Goal: Transaction & Acquisition: Purchase product/service

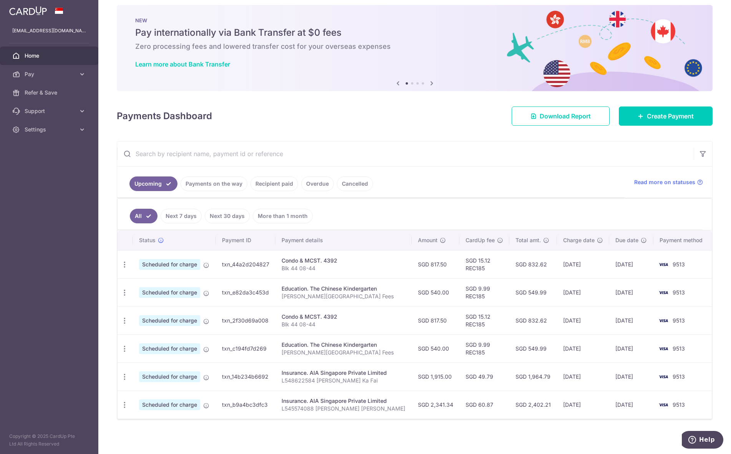
scroll to position [10, 0]
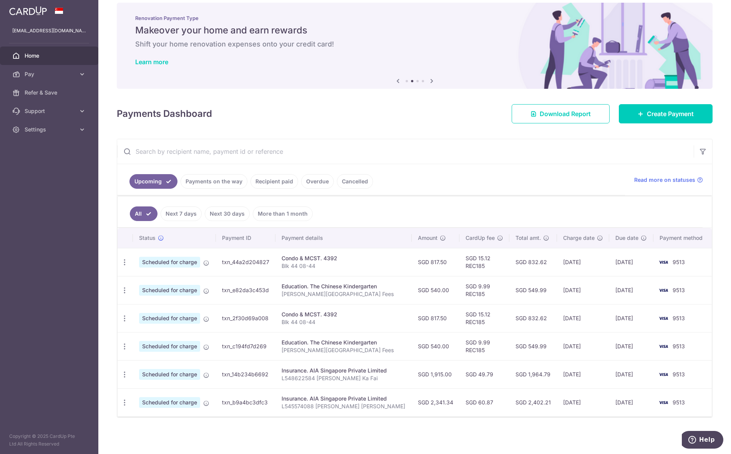
click at [222, 182] on link "Payments on the way" at bounding box center [214, 181] width 67 height 15
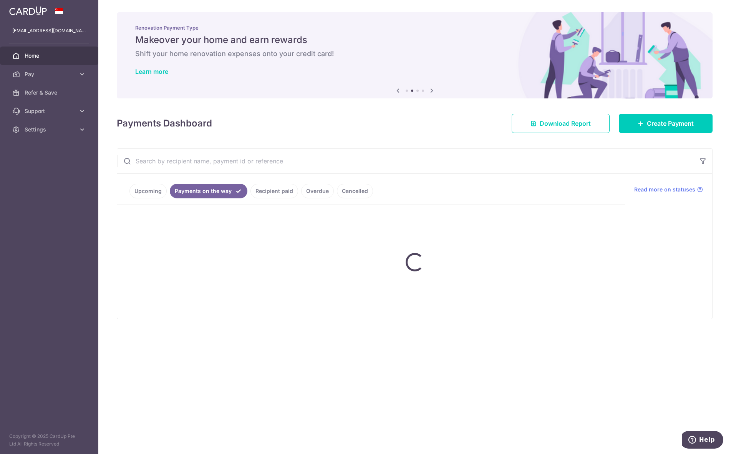
scroll to position [0, 0]
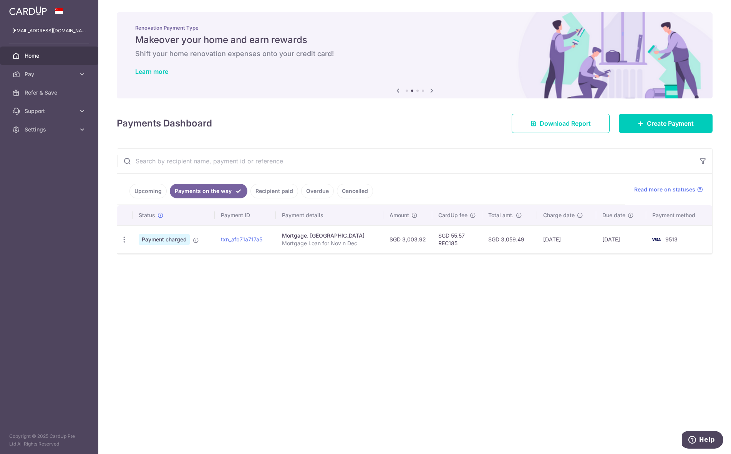
click at [154, 189] on link "Upcoming" at bounding box center [147, 191] width 37 height 15
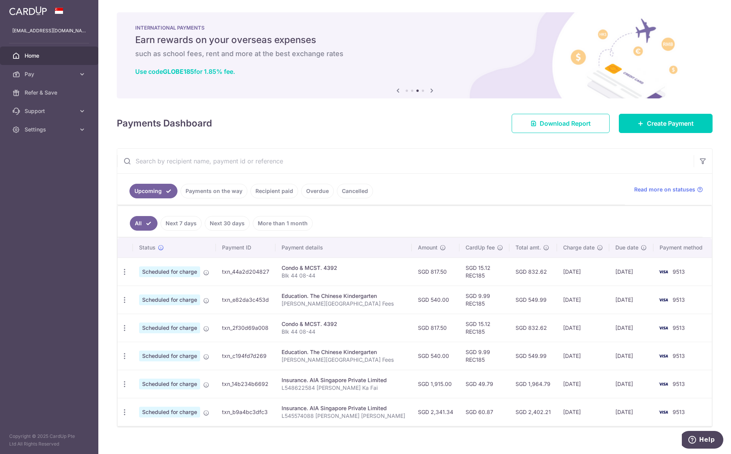
click at [218, 191] on link "Payments on the way" at bounding box center [214, 191] width 67 height 15
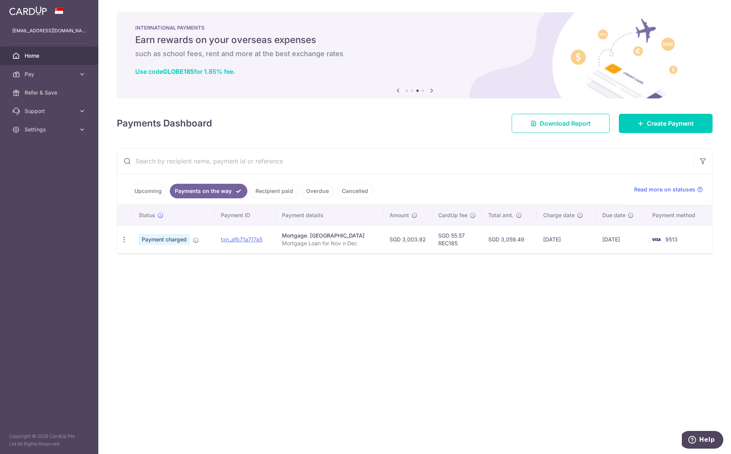
click at [273, 188] on link "Recipient paid" at bounding box center [275, 191] width 48 height 15
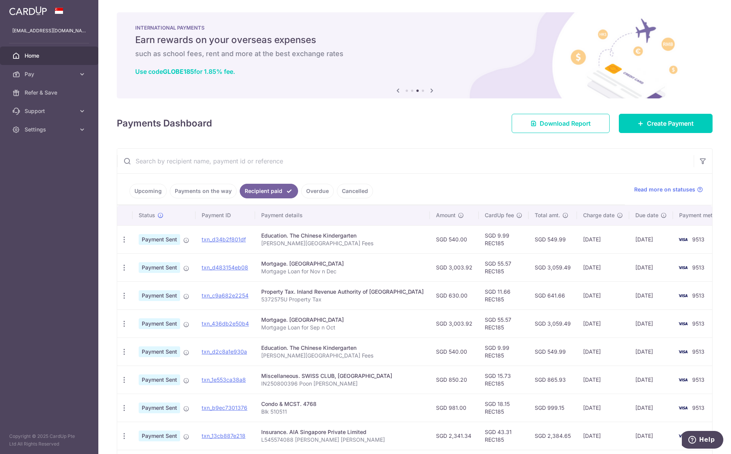
click at [153, 190] on link "Upcoming" at bounding box center [147, 191] width 37 height 15
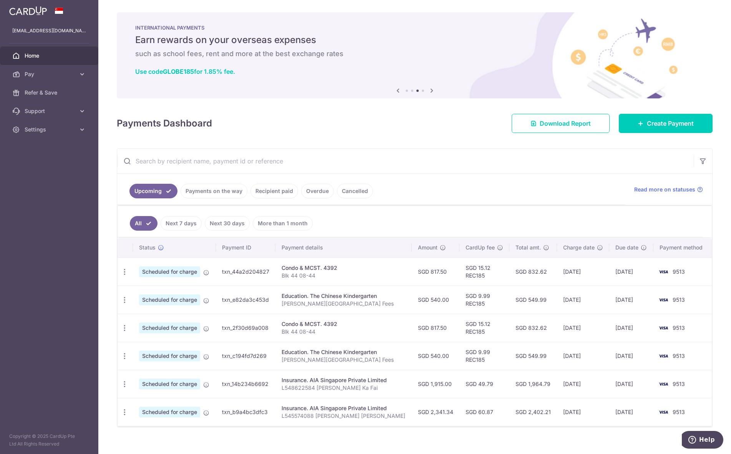
scroll to position [10, 0]
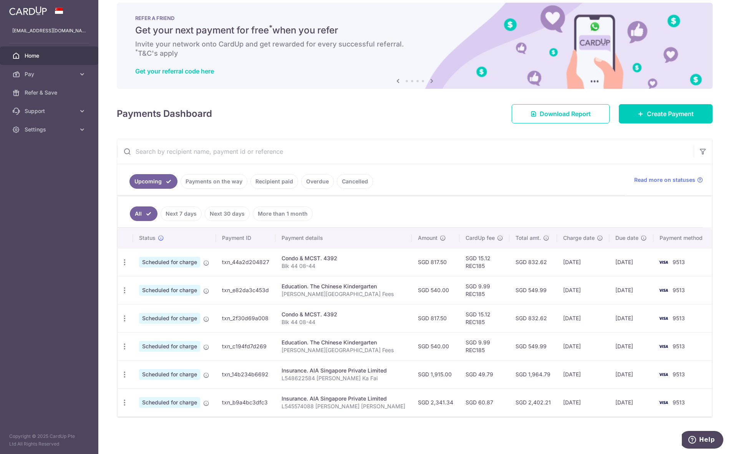
click at [224, 179] on link "Payments on the way" at bounding box center [214, 181] width 67 height 15
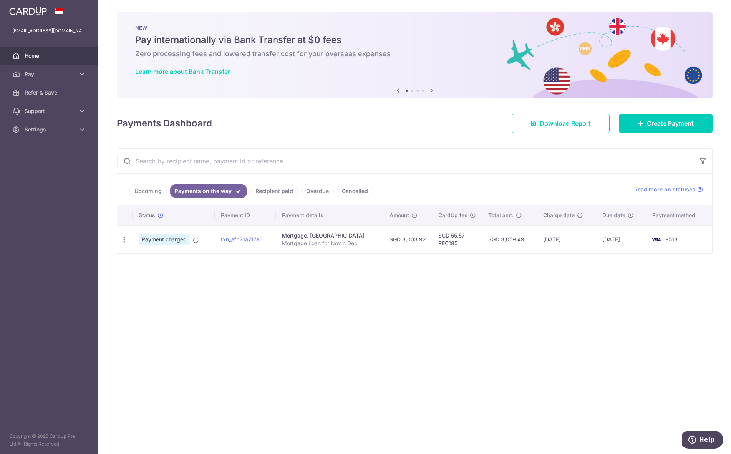
click at [256, 186] on link "Recipient paid" at bounding box center [275, 191] width 48 height 15
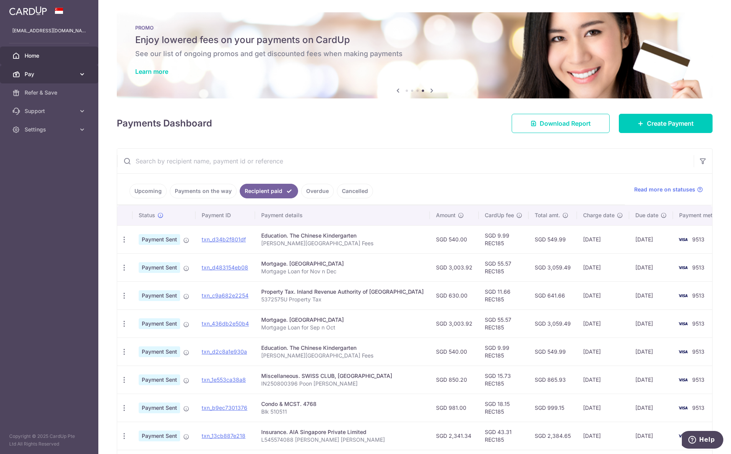
click at [70, 73] on span "Pay" at bounding box center [50, 74] width 51 height 8
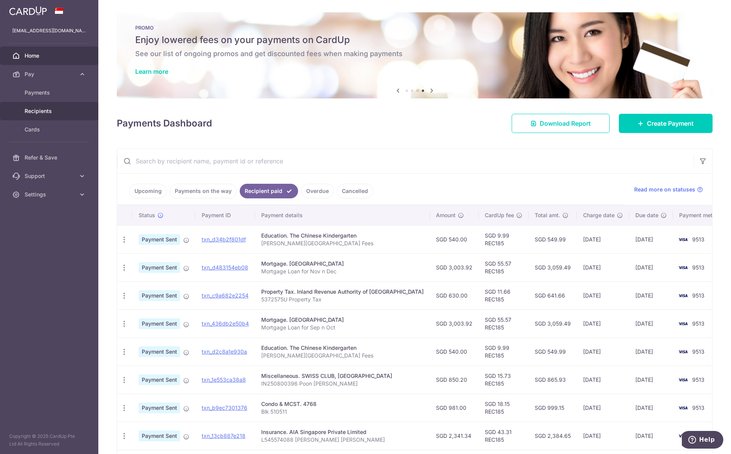
click at [47, 107] on link "Recipients" at bounding box center [49, 111] width 98 height 18
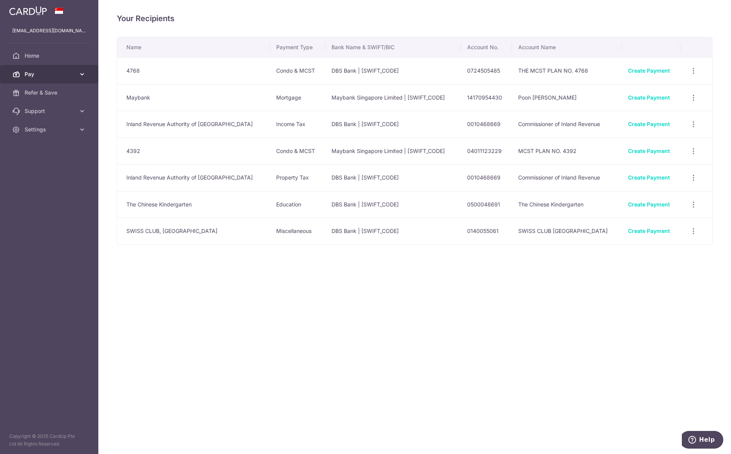
click at [29, 75] on span "Pay" at bounding box center [50, 74] width 51 height 8
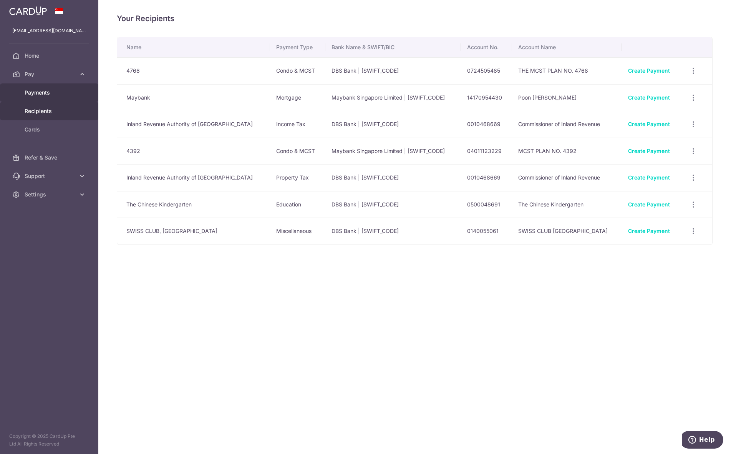
click at [32, 90] on span "Payments" at bounding box center [50, 93] width 51 height 8
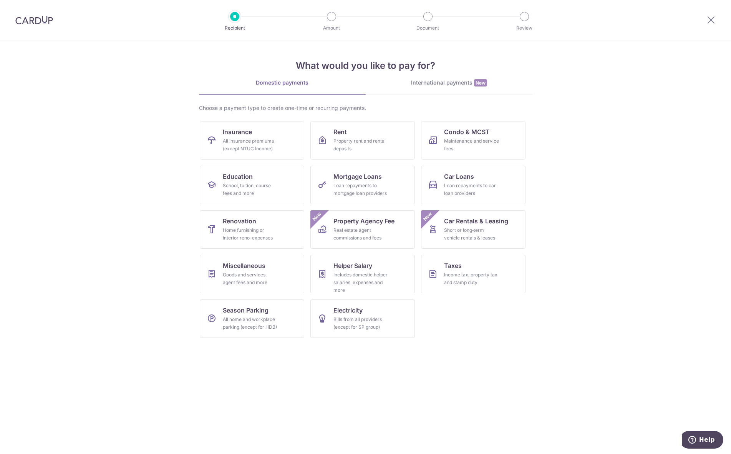
click at [31, 22] on img at bounding box center [34, 19] width 38 height 9
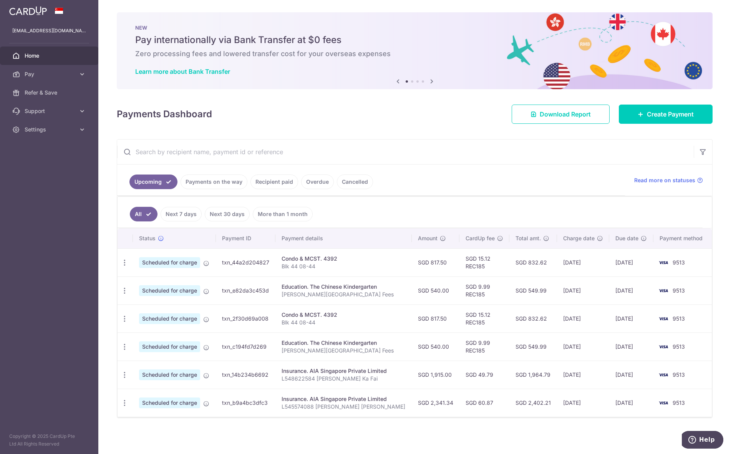
click at [192, 184] on link "Payments on the way" at bounding box center [214, 181] width 67 height 15
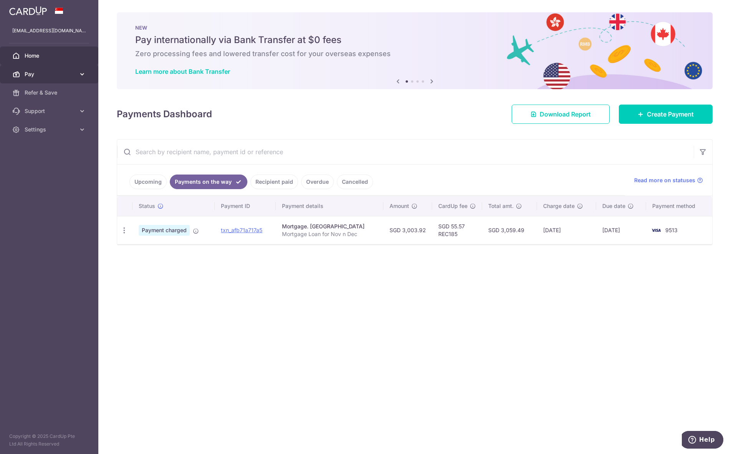
click at [55, 78] on link "Pay" at bounding box center [49, 74] width 98 height 18
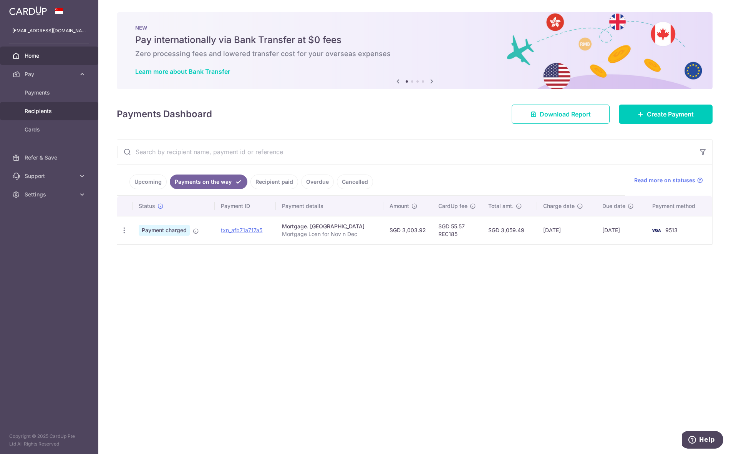
click at [50, 108] on span "Recipients" at bounding box center [50, 111] width 51 height 8
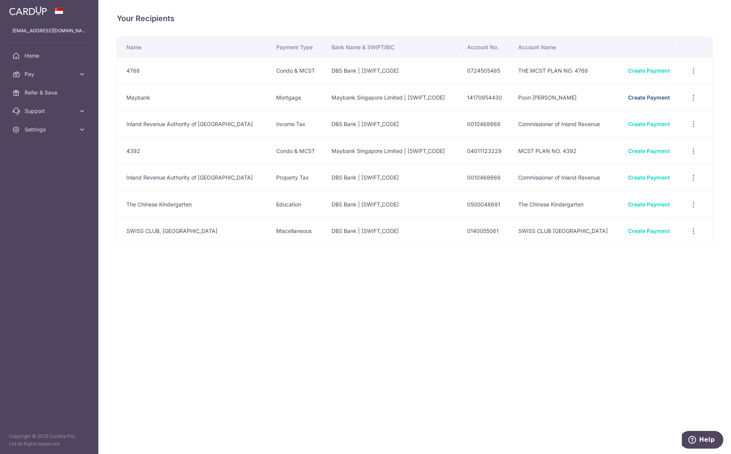
click at [642, 99] on link "Create Payment" at bounding box center [649, 97] width 42 height 7
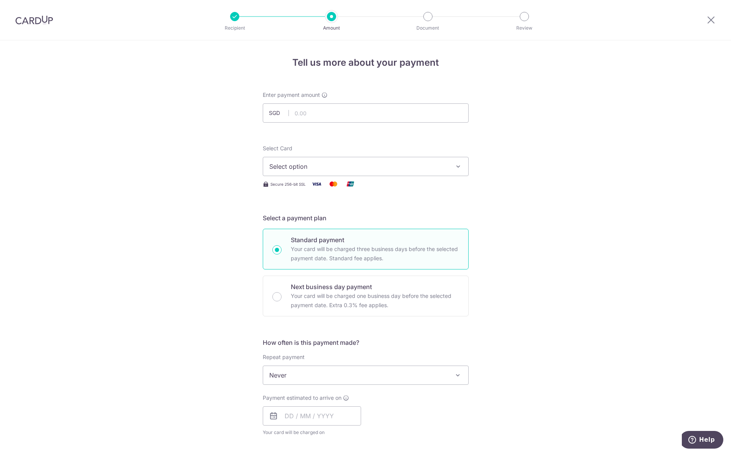
click at [369, 125] on form "Enter payment amount SGD Select Card Select option Add credit card Your Cards *…" at bounding box center [366, 395] width 206 height 608
click at [362, 115] on input "text" at bounding box center [366, 112] width 206 height 19
type input "3,003.92"
click at [341, 173] on button "Select option" at bounding box center [366, 166] width 206 height 19
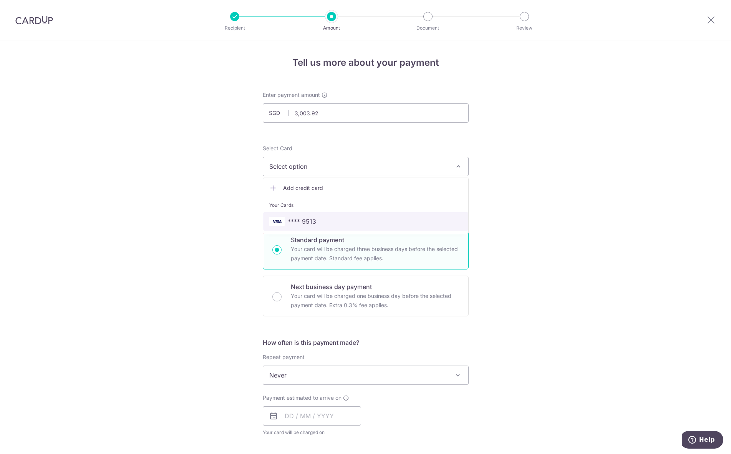
click at [319, 218] on span "**** 9513" at bounding box center [365, 221] width 193 height 9
type input "[DATE]"
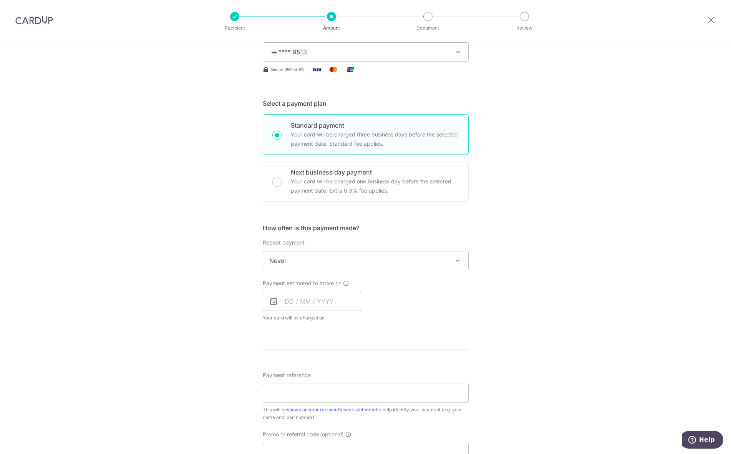
scroll to position [115, 0]
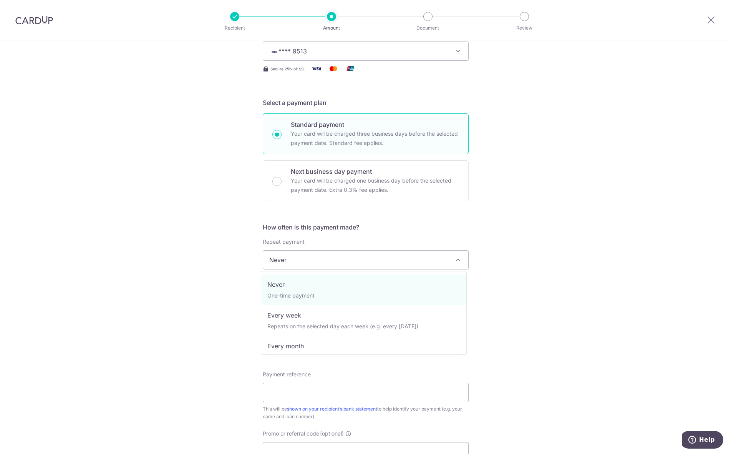
click at [318, 258] on span "Never" at bounding box center [365, 260] width 205 height 18
select select "3"
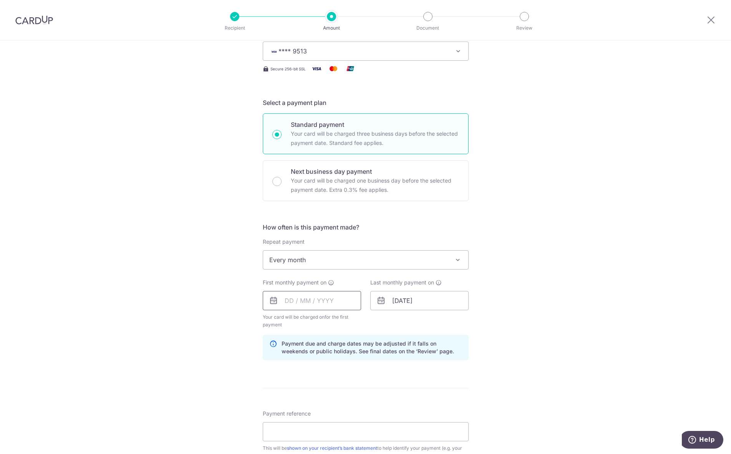
click at [288, 300] on input "text" at bounding box center [312, 300] width 98 height 19
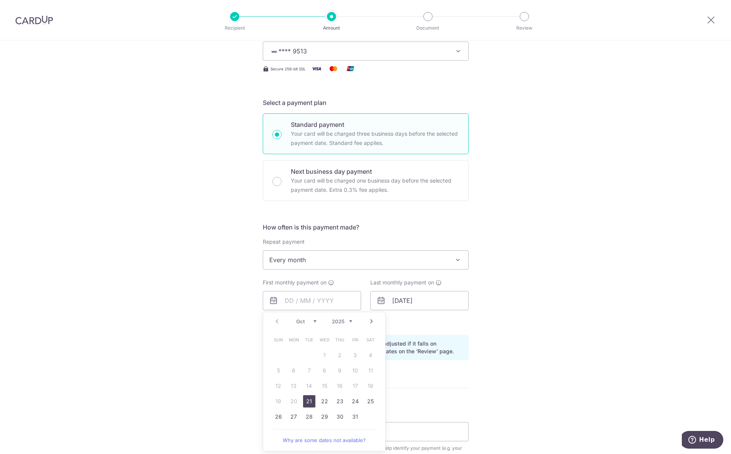
click at [314, 322] on select "Oct Nov Dec" at bounding box center [306, 321] width 20 height 6
click at [320, 370] on link "5" at bounding box center [325, 370] width 12 height 12
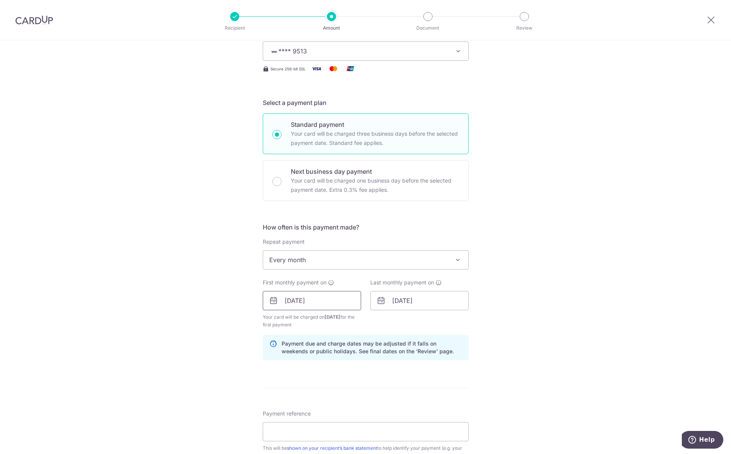
click at [312, 302] on input "05/11/2025" at bounding box center [312, 300] width 98 height 19
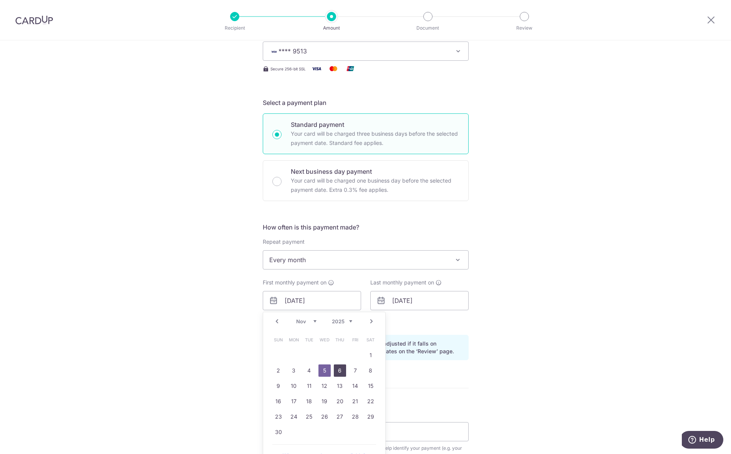
click at [335, 370] on link "6" at bounding box center [340, 370] width 12 height 12
type input "[DATE]"
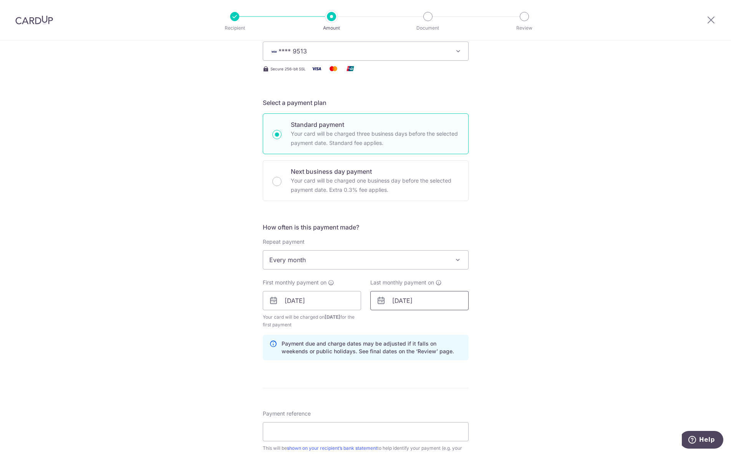
click at [435, 304] on input "01/09/2048" at bounding box center [419, 300] width 98 height 19
click at [455, 321] on select "2024 2025 2026 2027 2028 2029 2030 2031 2032 2033 2034 2035" at bounding box center [450, 321] width 20 height 6
click at [418, 321] on select "Jan Feb Mar Apr May Jun Jul Aug Sep Oct Nov Dec" at bounding box center [414, 321] width 20 height 6
click at [401, 370] on link "8" at bounding box center [401, 370] width 12 height 12
click at [400, 304] on input "08/12/2025" at bounding box center [419, 300] width 98 height 19
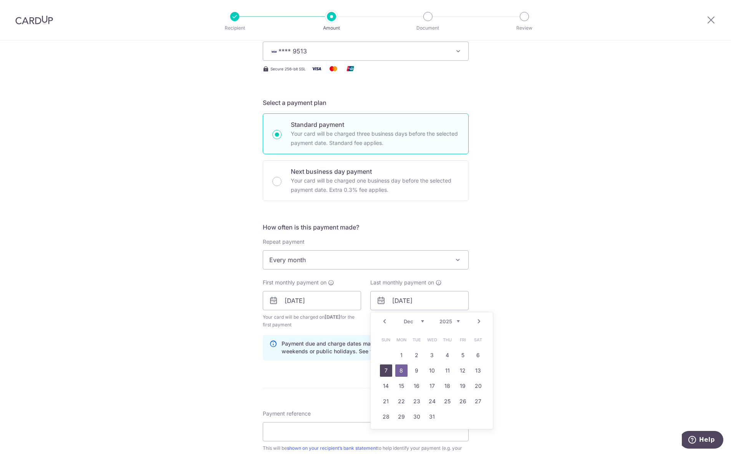
click at [385, 370] on link "7" at bounding box center [386, 370] width 12 height 12
type input "07/12/2025"
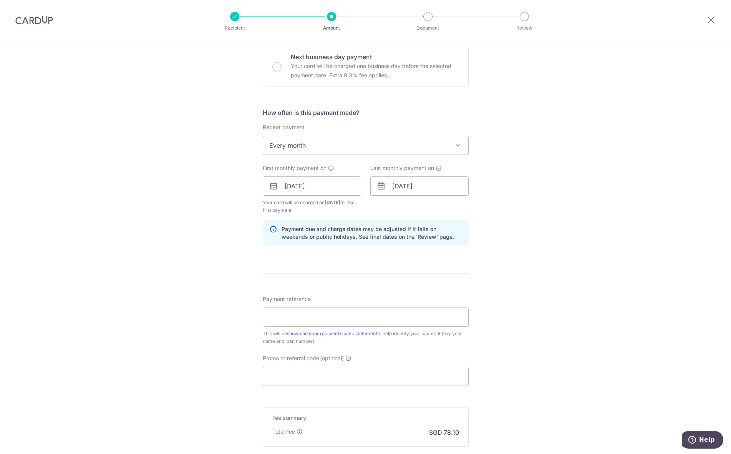
scroll to position [231, 0]
click at [289, 311] on input "Payment reference" at bounding box center [366, 316] width 206 height 19
paste input "Mortgage Loan for"
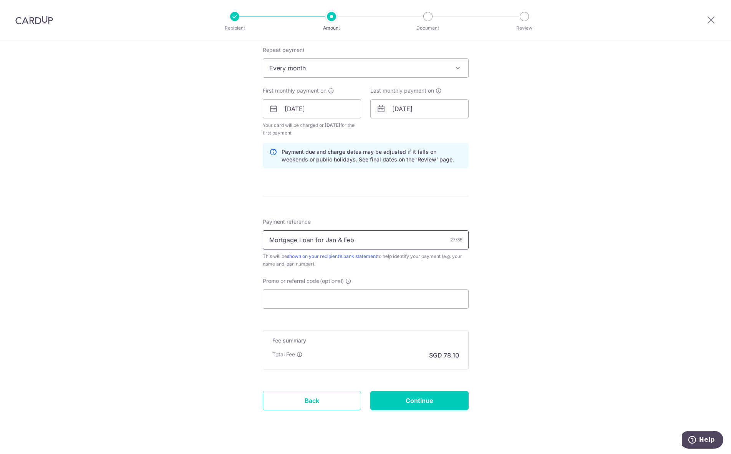
scroll to position [321, 0]
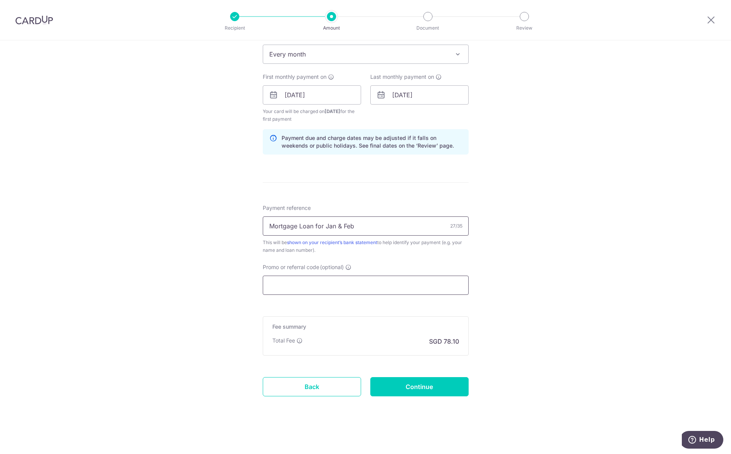
type input "Mortgage Loan for Jan & Feb"
click at [302, 294] on input "Promo or referral code (optional)" at bounding box center [366, 285] width 206 height 19
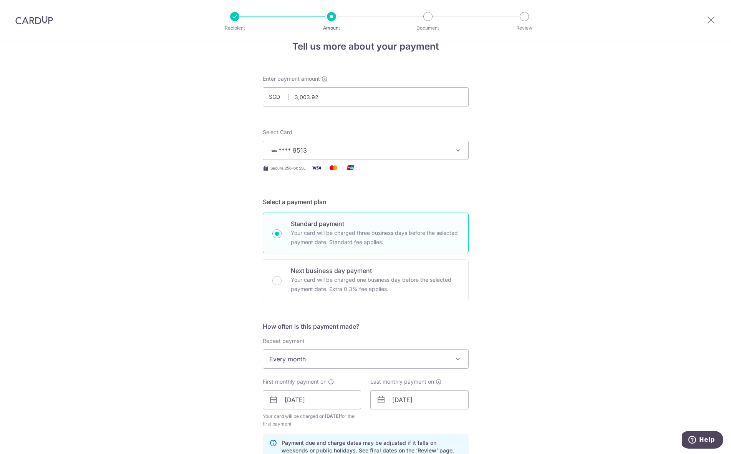
scroll to position [13, 0]
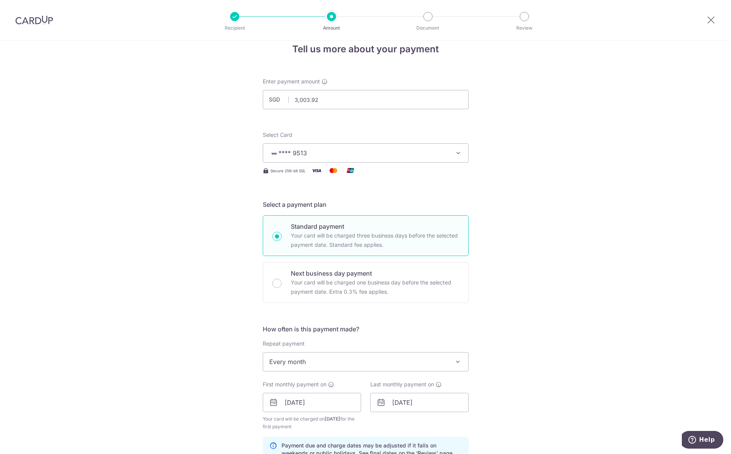
type input "REC185"
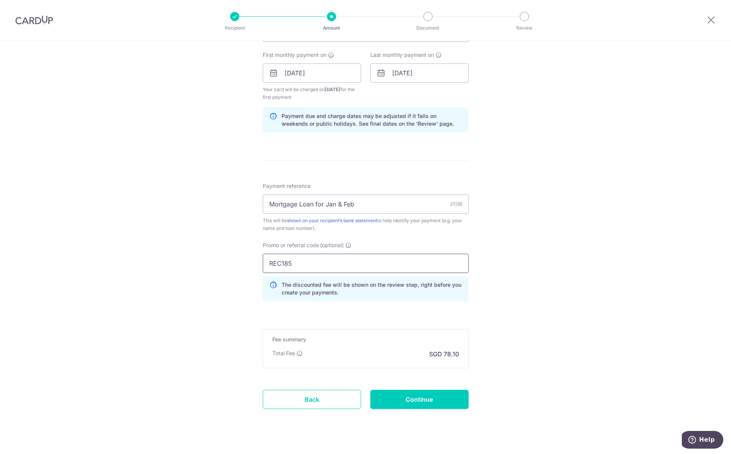
scroll to position [346, 0]
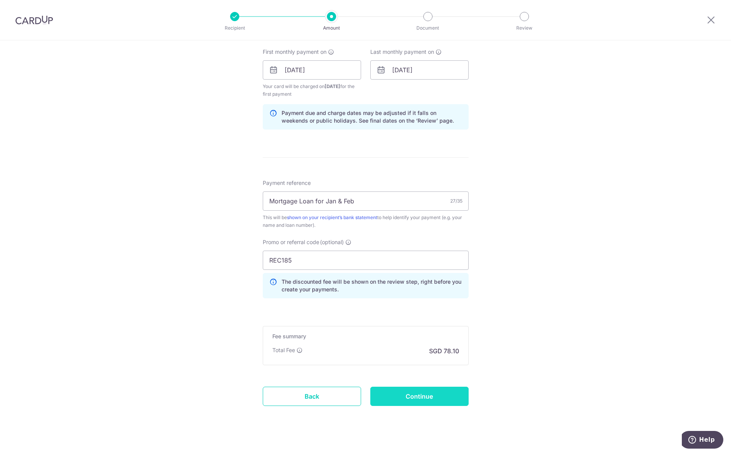
click at [401, 396] on input "Continue" at bounding box center [419, 396] width 98 height 19
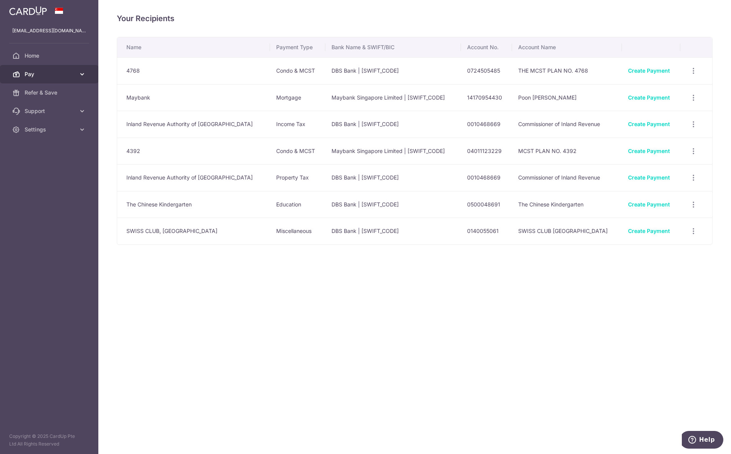
click at [34, 73] on span "Pay" at bounding box center [50, 74] width 51 height 8
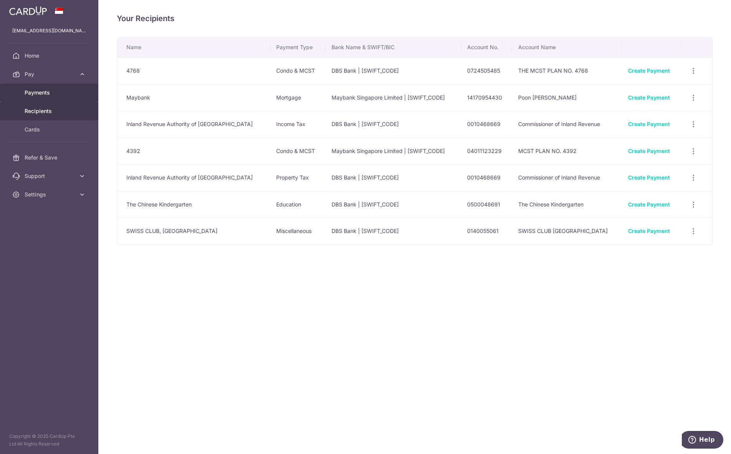
click at [40, 89] on span "Payments" at bounding box center [50, 93] width 51 height 8
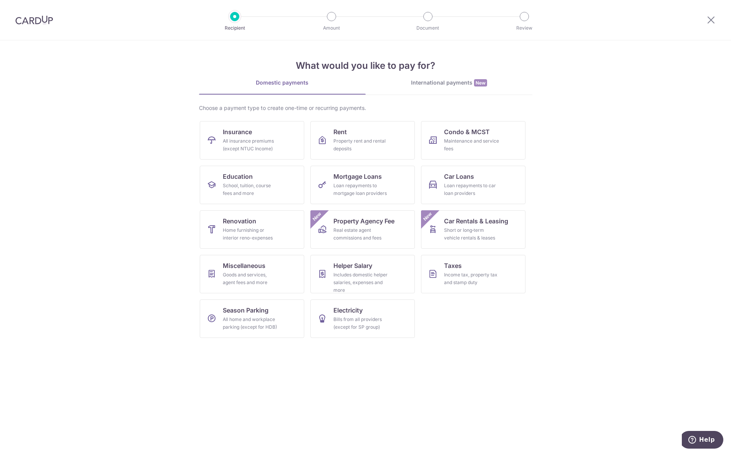
click at [28, 12] on div at bounding box center [34, 20] width 68 height 40
click at [30, 19] on img at bounding box center [34, 19] width 38 height 9
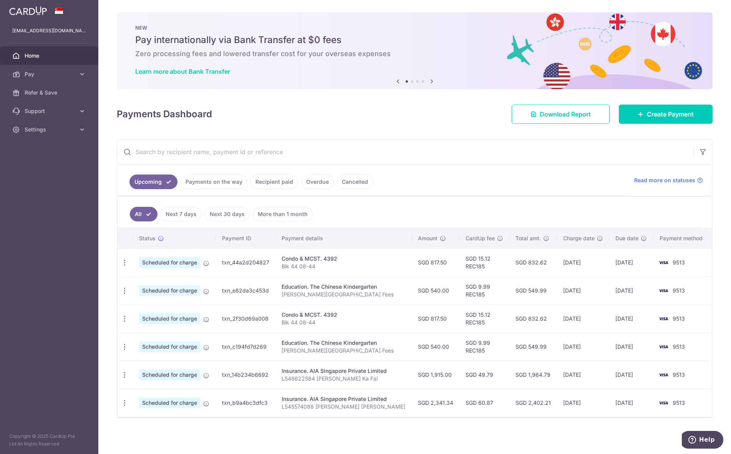
click at [219, 185] on link "Payments on the way" at bounding box center [214, 181] width 67 height 15
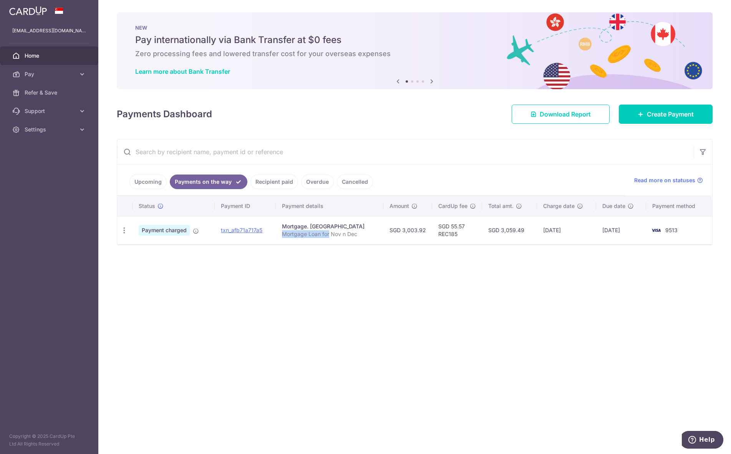
drag, startPoint x: 286, startPoint y: 235, endPoint x: 333, endPoint y: 235, distance: 46.9
click at [333, 235] on p "Mortgage Loan for Nov n Dec" at bounding box center [329, 234] width 95 height 8
copy p "Mortgage Loan for"
click at [45, 75] on span "Pay" at bounding box center [50, 74] width 51 height 8
click at [59, 114] on span "Recipients" at bounding box center [50, 111] width 51 height 8
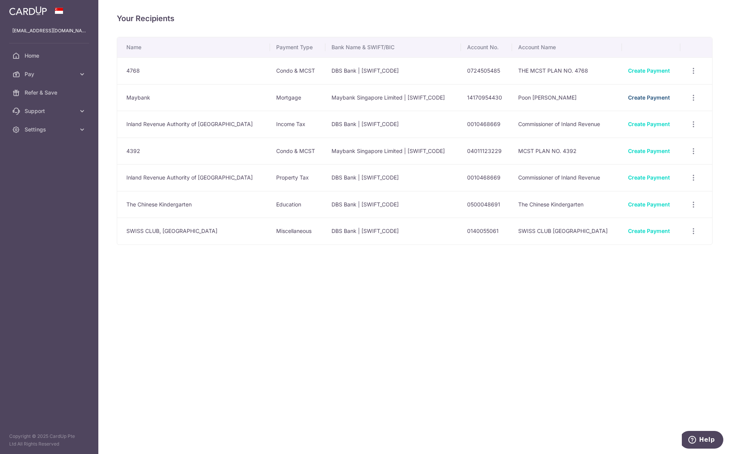
click at [631, 100] on link "Create Payment" at bounding box center [649, 97] width 42 height 7
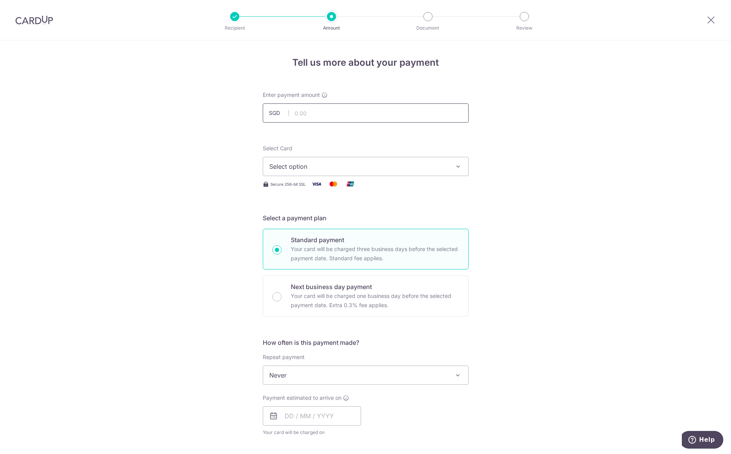
click at [307, 112] on input "text" at bounding box center [366, 112] width 206 height 19
type input "3,003.92"
click at [324, 169] on span "Select option" at bounding box center [358, 166] width 179 height 9
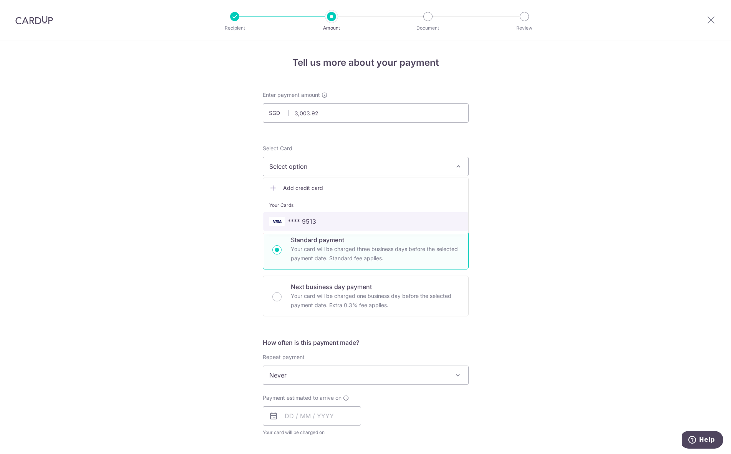
click at [317, 222] on span "**** 9513" at bounding box center [365, 221] width 193 height 9
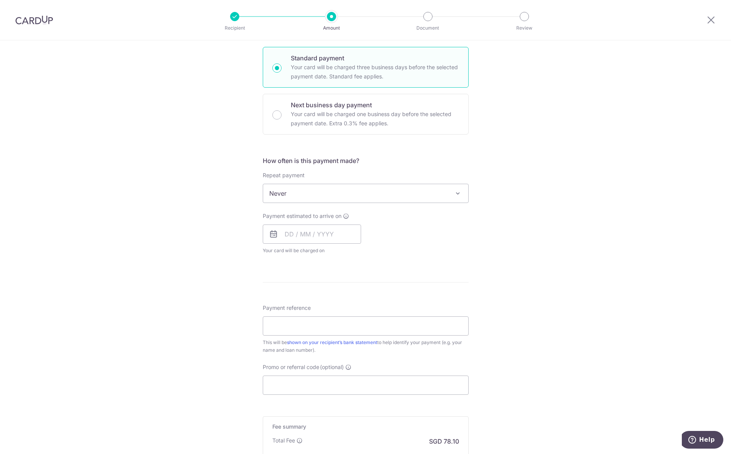
scroll to position [192, 0]
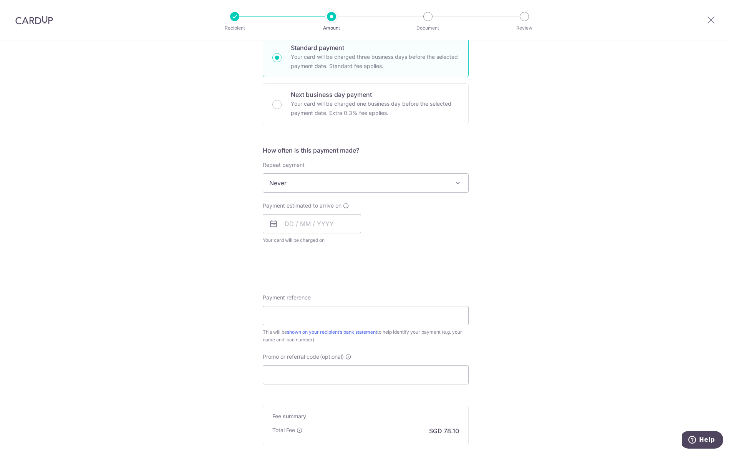
click at [301, 191] on span "Never" at bounding box center [365, 183] width 205 height 18
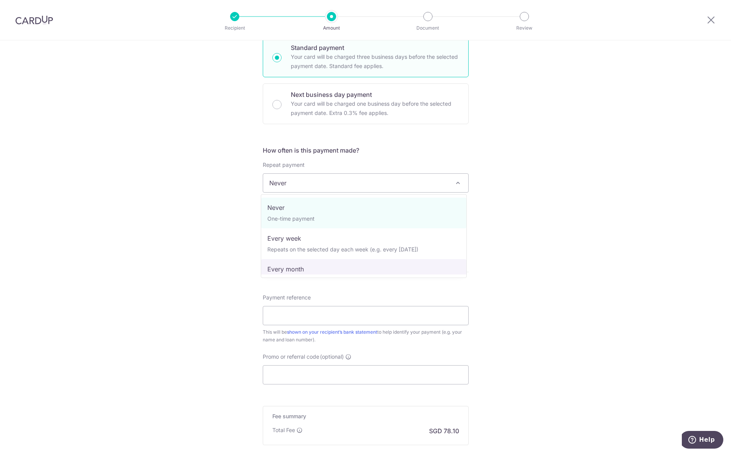
select select "3"
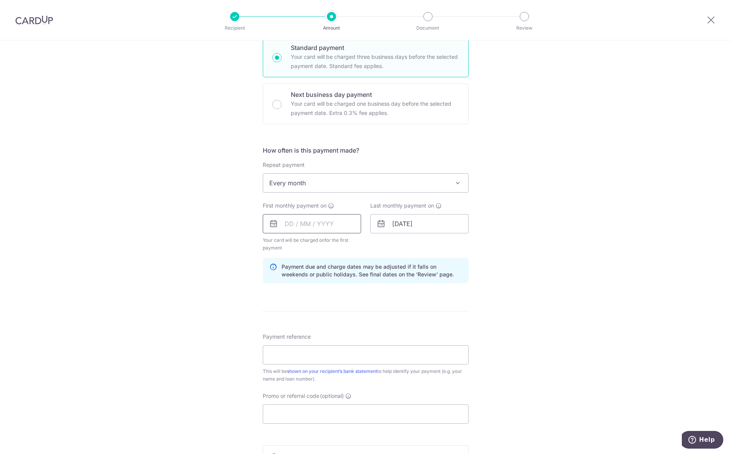
click at [291, 229] on input "text" at bounding box center [312, 223] width 98 height 19
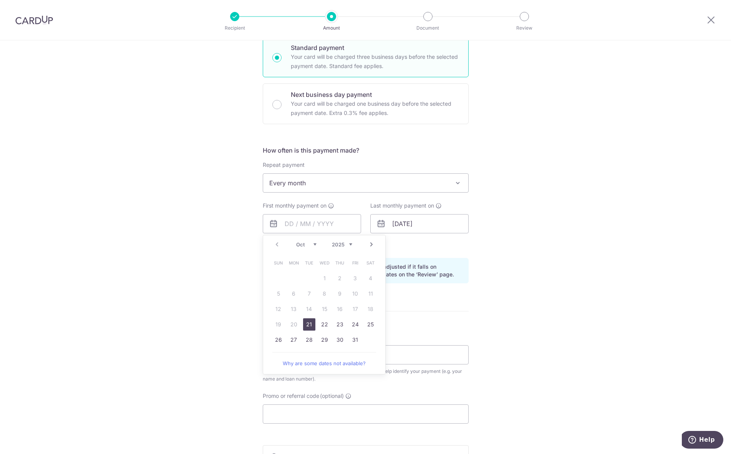
click at [314, 244] on select "Oct Nov Dec" at bounding box center [306, 244] width 20 height 6
click at [308, 292] on link "4" at bounding box center [309, 293] width 12 height 12
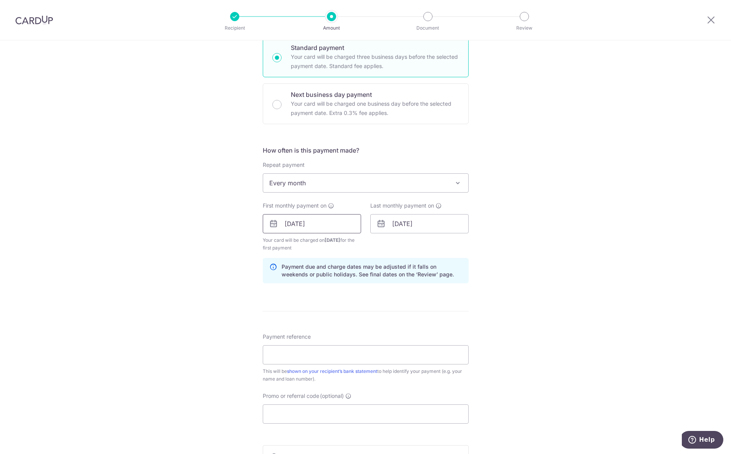
click at [310, 224] on input "04/11/2025" at bounding box center [312, 223] width 98 height 19
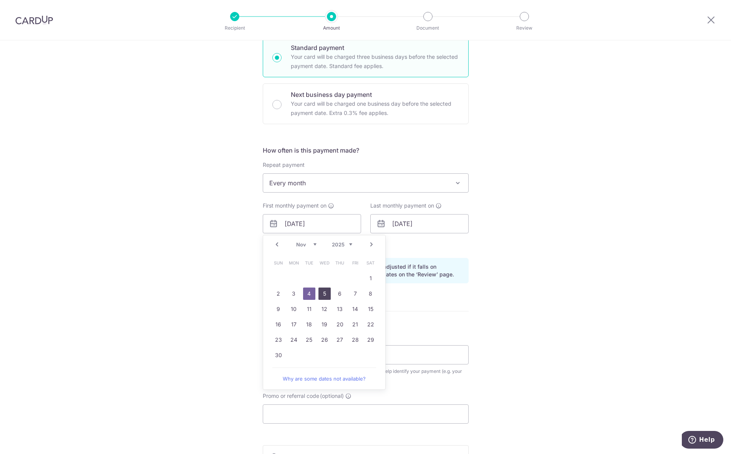
click at [321, 291] on link "5" at bounding box center [325, 293] width 12 height 12
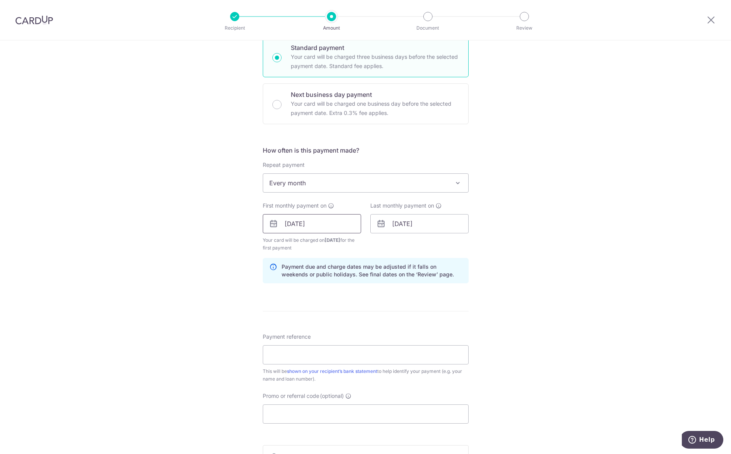
click at [303, 219] on input "05/11/2025" at bounding box center [312, 223] width 98 height 19
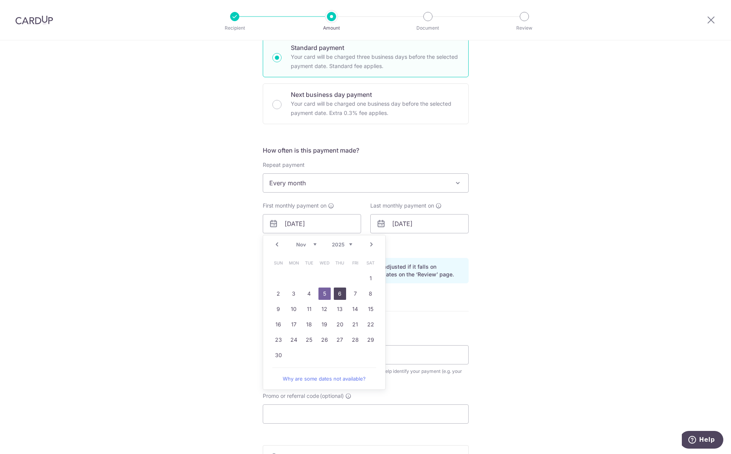
click at [339, 297] on link "6" at bounding box center [340, 293] width 12 height 12
type input "[DATE]"
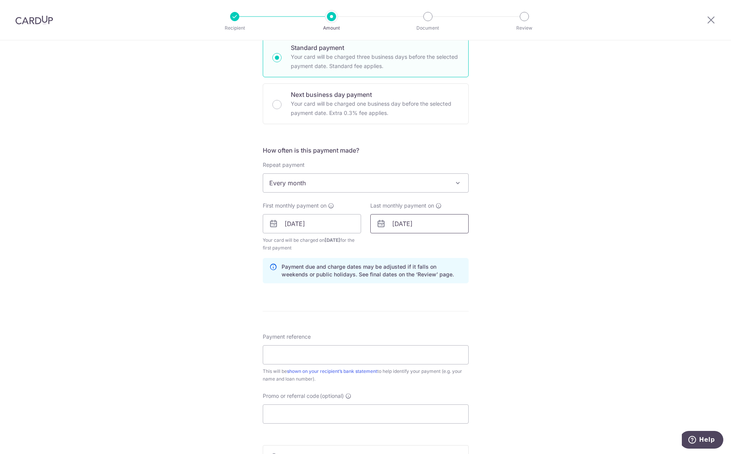
click at [405, 226] on input "01/09/2048" at bounding box center [419, 223] width 98 height 19
click at [441, 244] on select "2024 2025 2026 2027 2028 2029 2030 2031 2032 2033 2034 2035" at bounding box center [450, 244] width 20 height 6
click at [416, 243] on select "Jan Feb Mar Apr May Jun Jul Aug Sep Oct Nov Dec" at bounding box center [414, 244] width 20 height 6
click at [388, 293] on link "7" at bounding box center [386, 293] width 12 height 12
type input "07/12/2025"
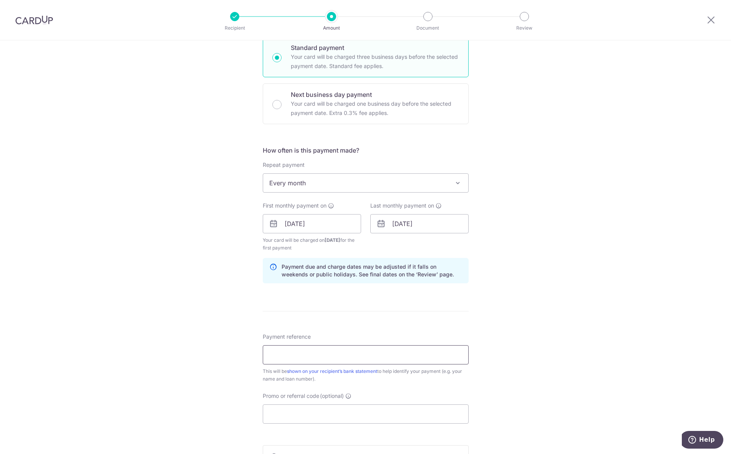
click at [342, 354] on input "Payment reference" at bounding box center [366, 354] width 206 height 19
paste input "Mortgage Loan for"
click at [342, 354] on input "Mortgage Loan for Jan & Feb" at bounding box center [366, 354] width 206 height 19
type input "Mortgage Loan for Jan and Feb"
click at [335, 415] on input "Promo or referral code (optional)" at bounding box center [366, 413] width 206 height 19
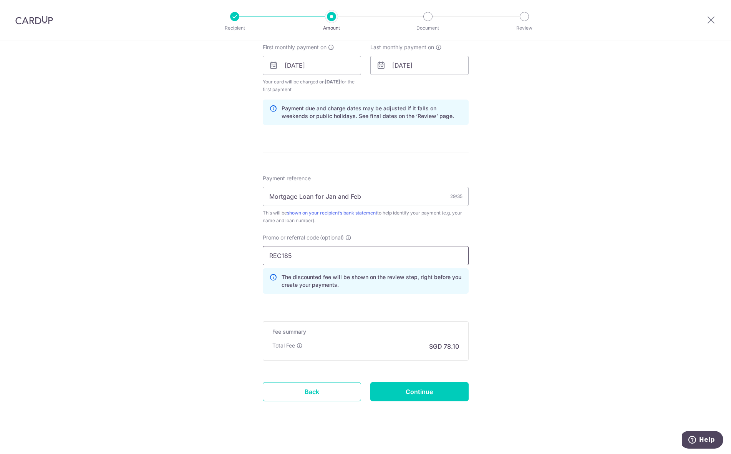
scroll to position [355, 0]
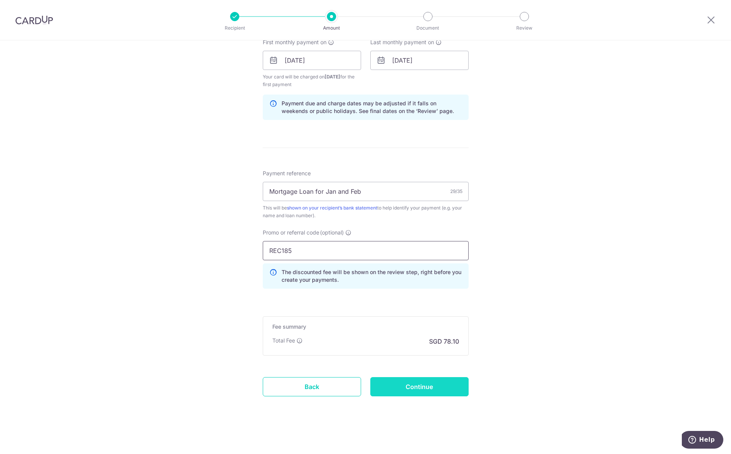
type input "REC185"
click at [402, 389] on input "Continue" at bounding box center [419, 386] width 98 height 19
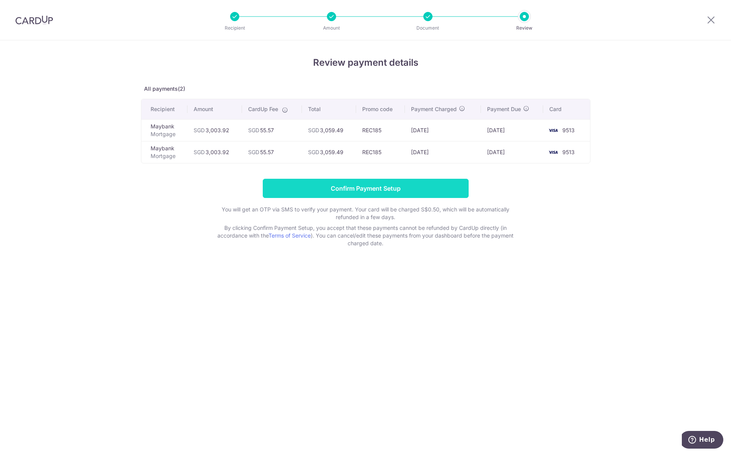
click at [360, 190] on input "Confirm Payment Setup" at bounding box center [366, 188] width 206 height 19
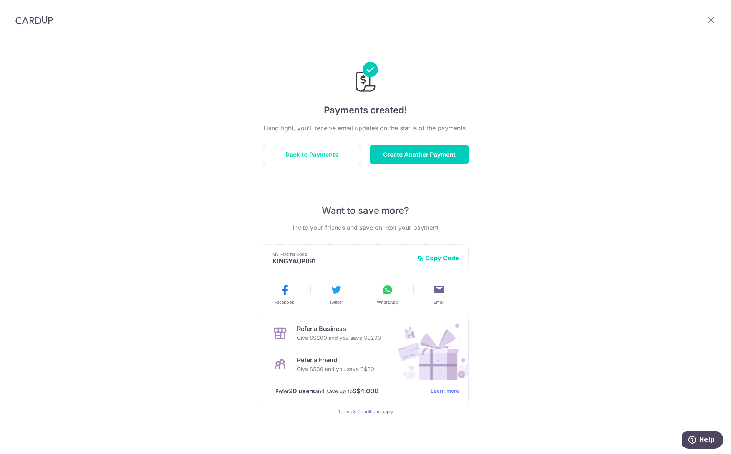
click at [330, 157] on button "Back to Payments" at bounding box center [312, 154] width 98 height 19
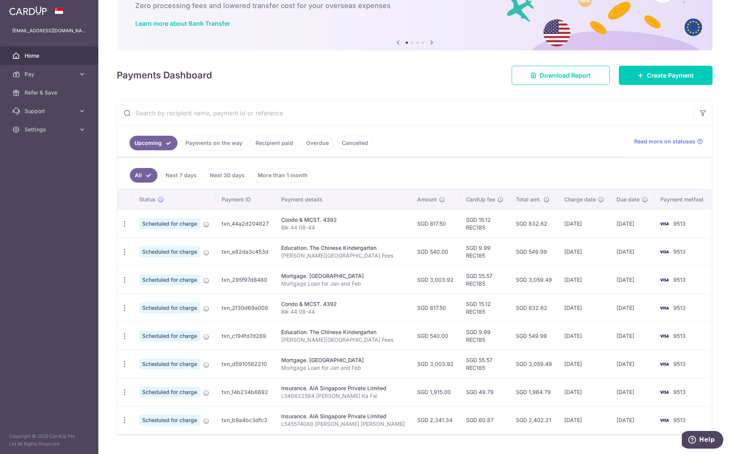
scroll to position [66, 0]
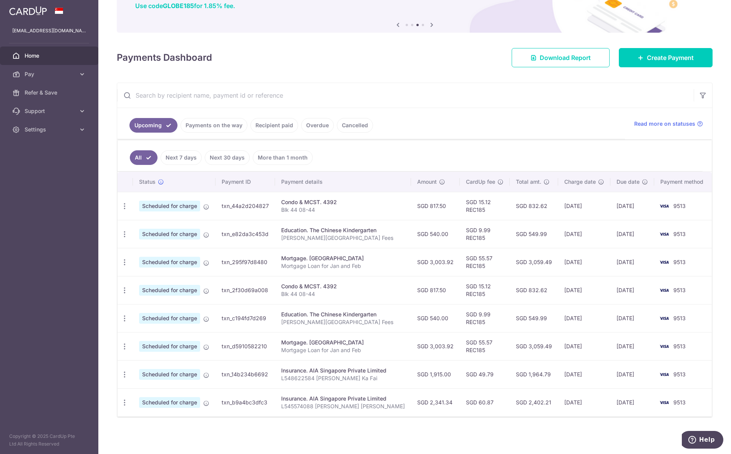
click at [219, 125] on link "Payments on the way" at bounding box center [214, 125] width 67 height 15
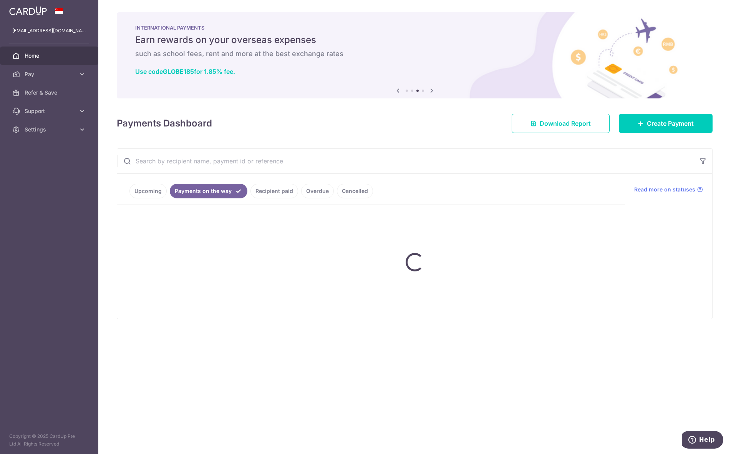
scroll to position [0, 0]
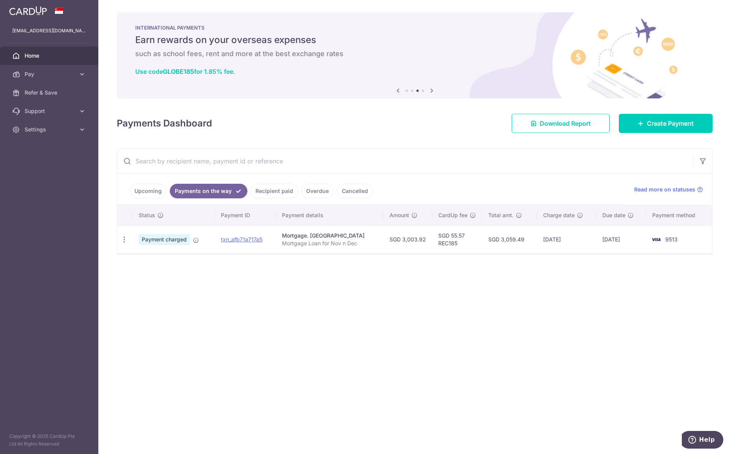
click at [266, 189] on link "Recipient paid" at bounding box center [275, 191] width 48 height 15
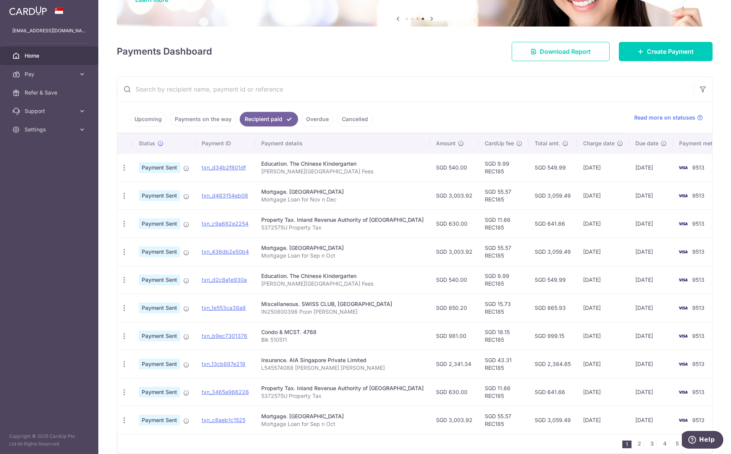
scroll to position [77, 0]
